Goal: Task Accomplishment & Management: Manage account settings

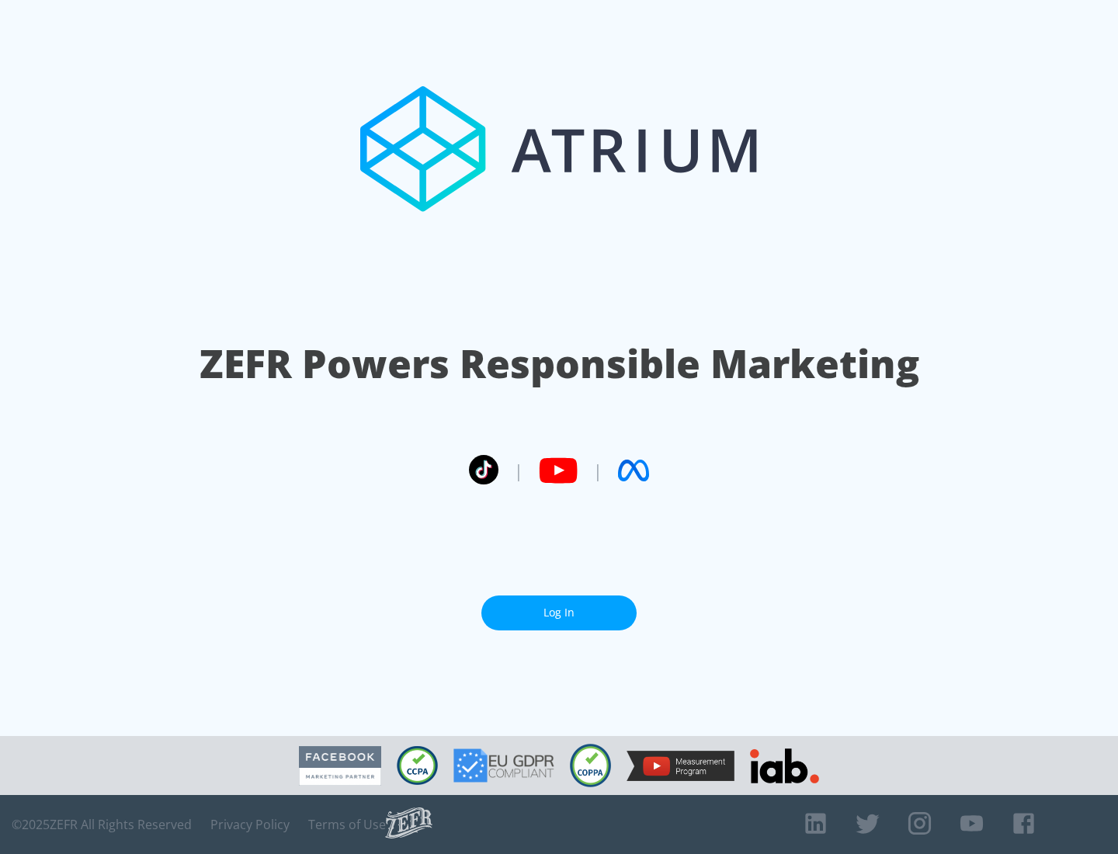
click at [559, 613] on link "Log In" at bounding box center [559, 613] width 155 height 35
